Goal: Task Accomplishment & Management: Manage account settings

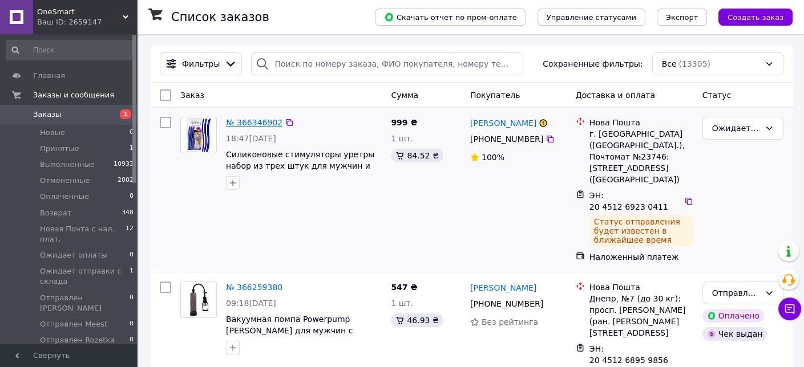
click at [241, 119] on link "№ 366346902" at bounding box center [254, 122] width 56 height 9
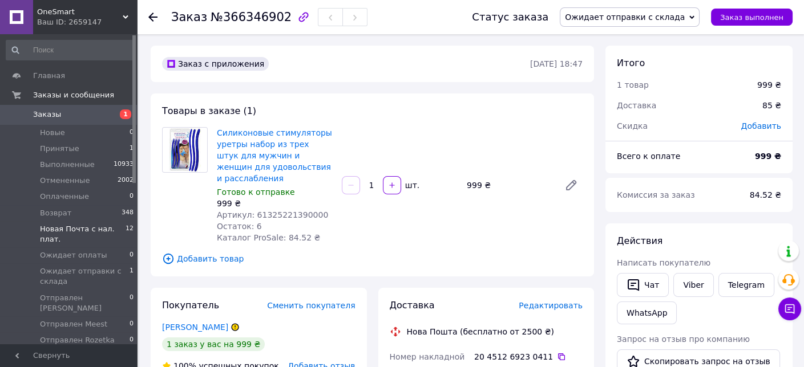
click at [98, 234] on li "Новая Почта с нал. плат. 12" at bounding box center [70, 234] width 140 height 26
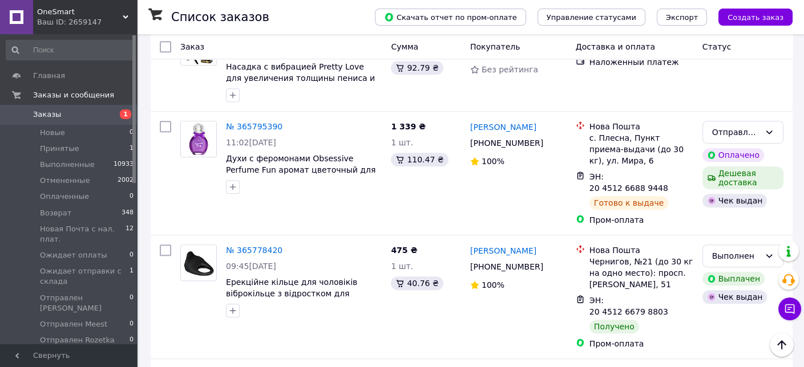
scroll to position [1369, 0]
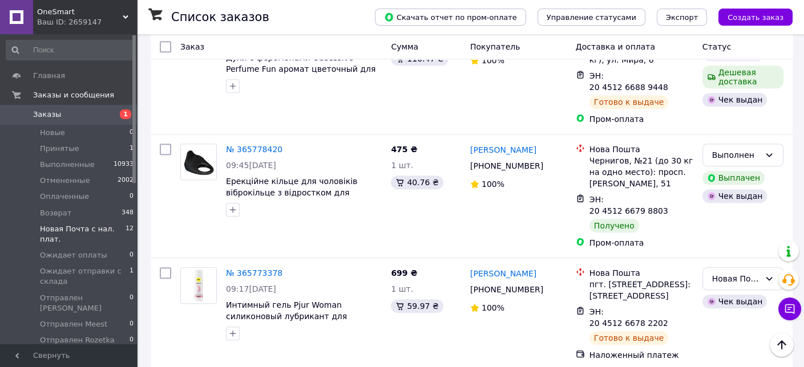
click at [117, 223] on li "Новая Почта с нал. плат. 12" at bounding box center [70, 234] width 140 height 26
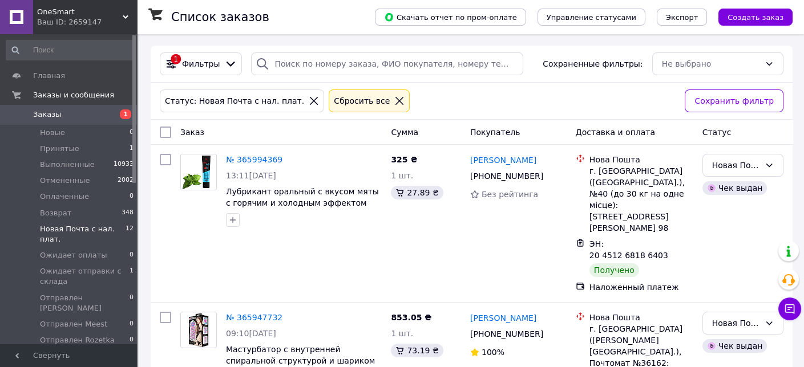
click at [395, 100] on icon at bounding box center [399, 101] width 8 height 8
